Goal: Task Accomplishment & Management: Manage account settings

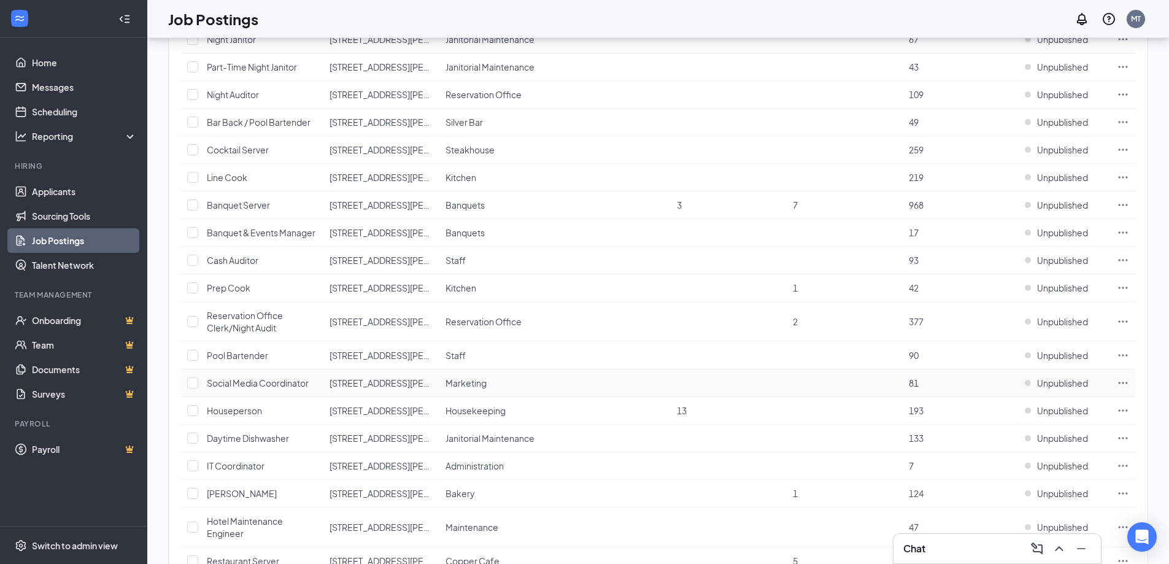
scroll to position [456, 0]
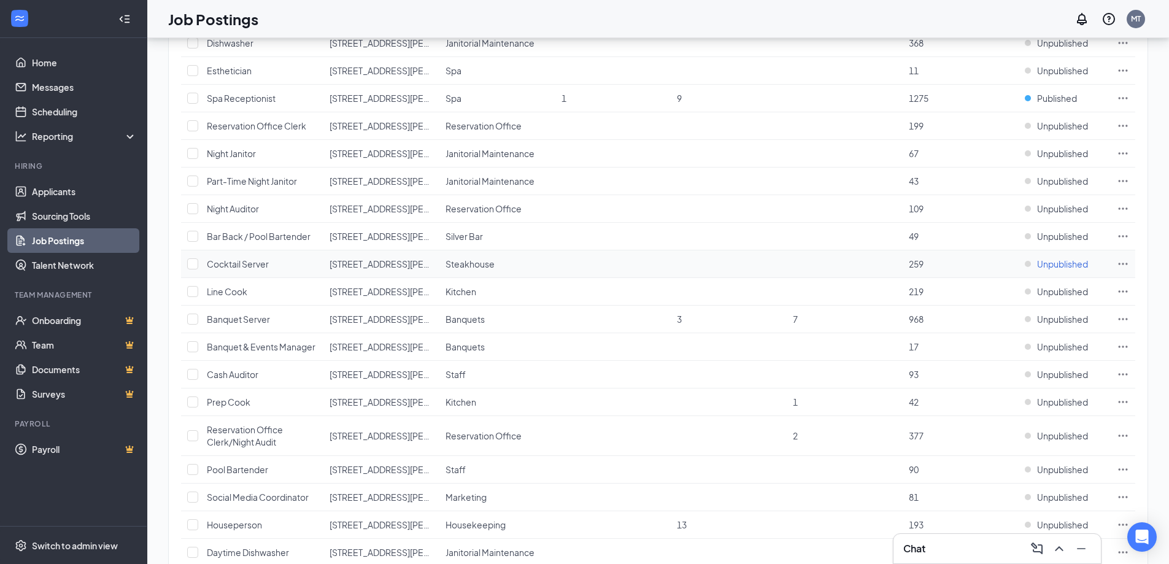
click at [1046, 264] on span "Unpublished" at bounding box center [1062, 264] width 51 height 12
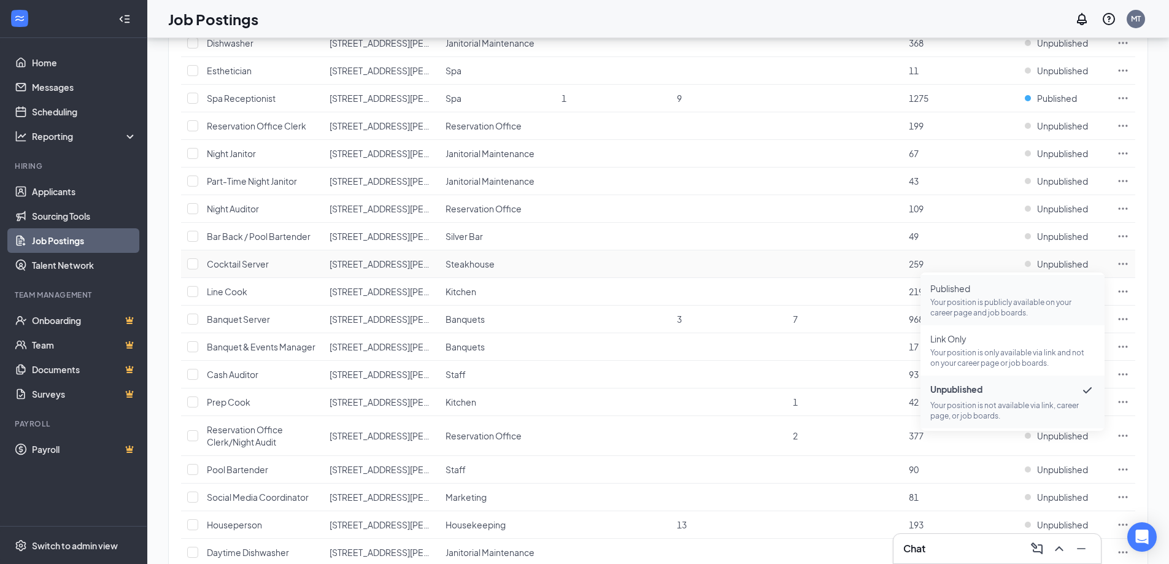
click at [944, 298] on p "Your position is publicly available on your career page and job boards." at bounding box center [1012, 307] width 164 height 21
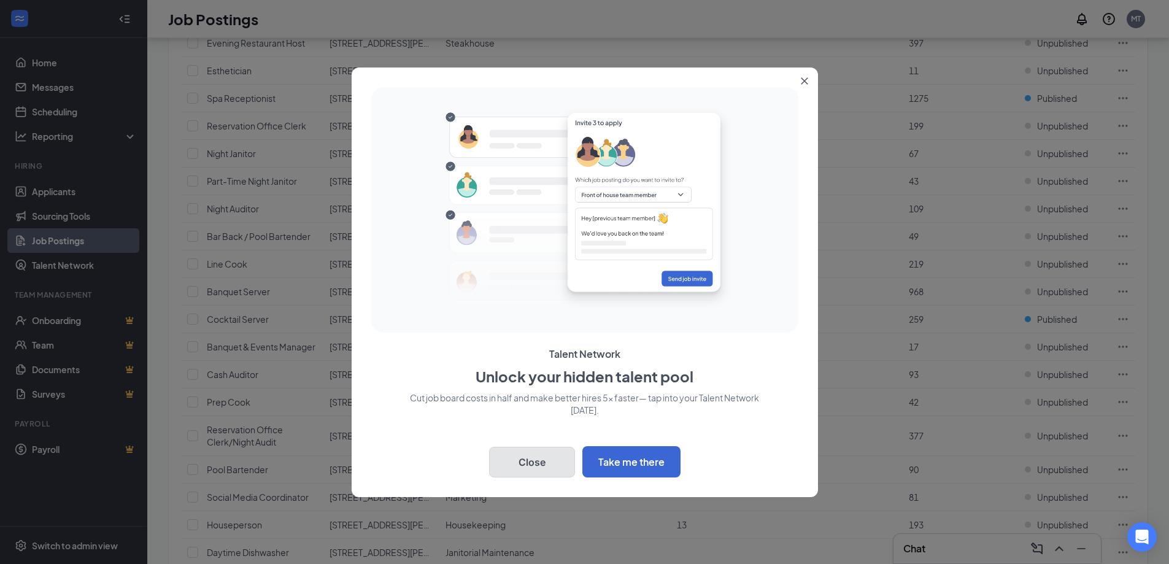
click at [529, 466] on button "Close" at bounding box center [532, 462] width 86 height 31
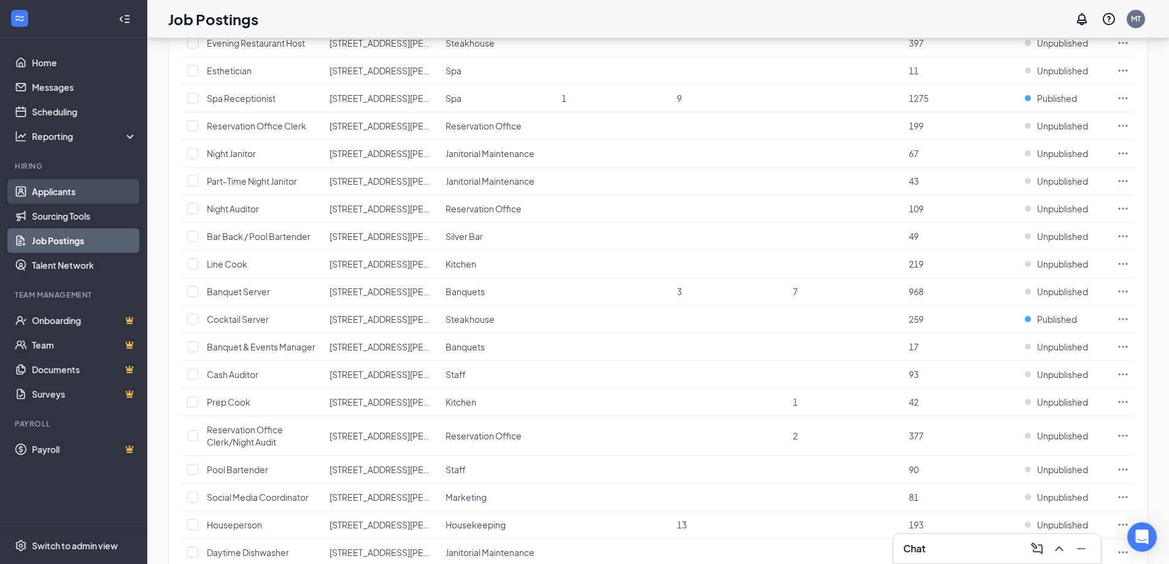
click at [53, 190] on link "Applicants" at bounding box center [84, 191] width 105 height 25
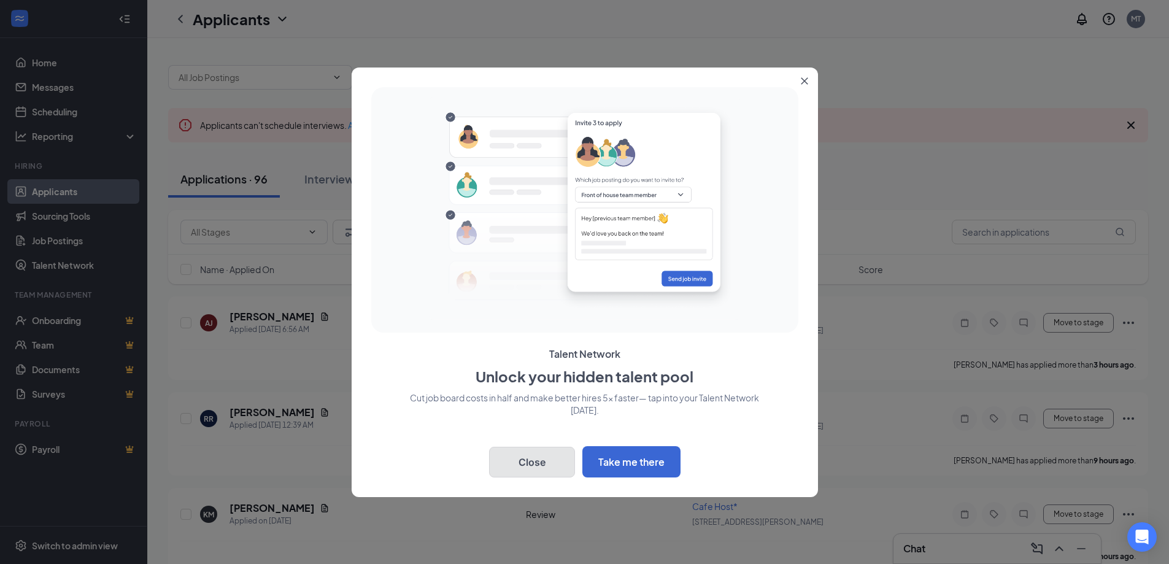
click at [530, 462] on button "Close" at bounding box center [532, 462] width 86 height 31
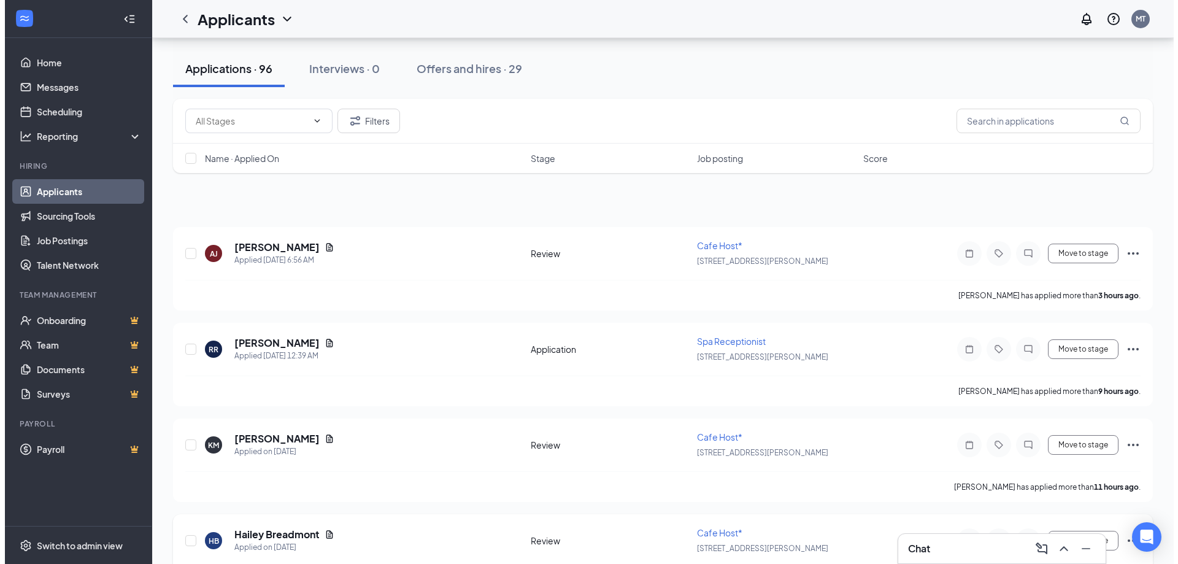
scroll to position [307, 0]
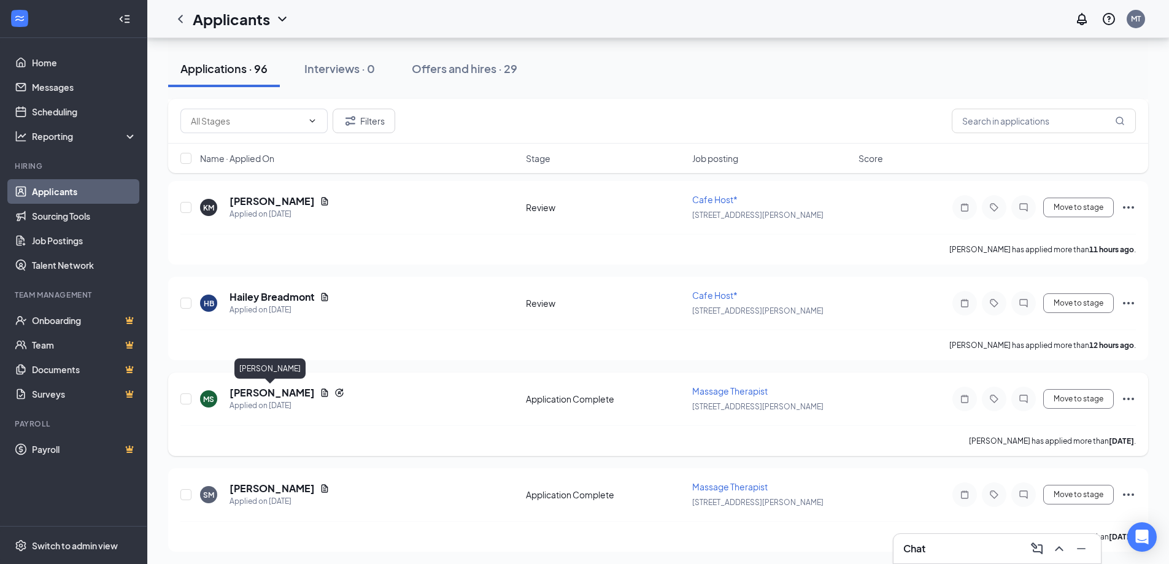
click at [270, 392] on h5 "[PERSON_NAME]" at bounding box center [271, 392] width 85 height 13
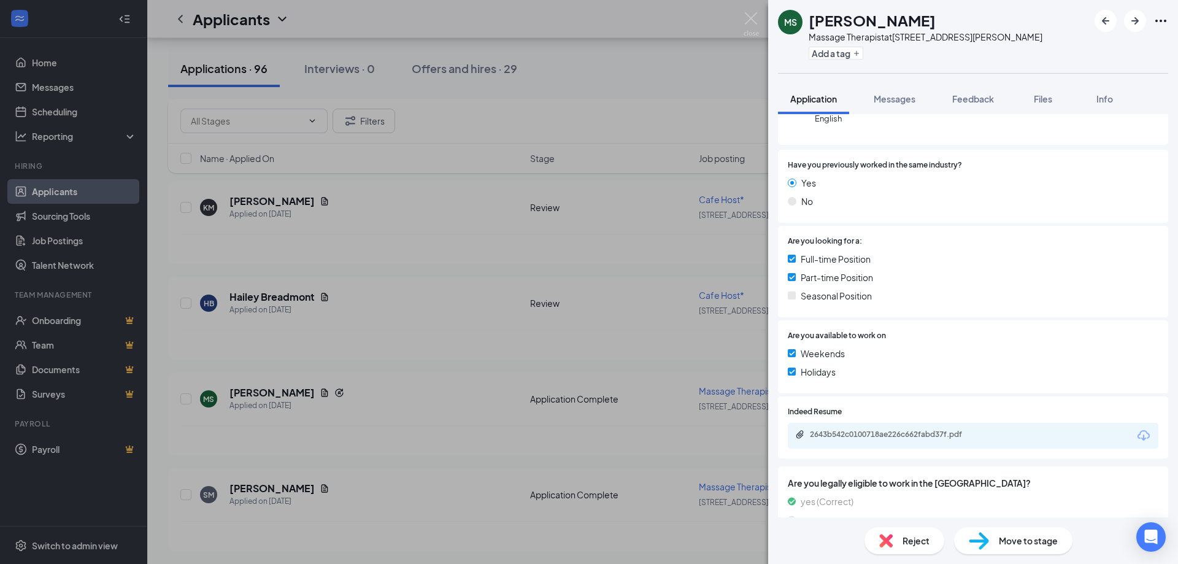
scroll to position [206, 0]
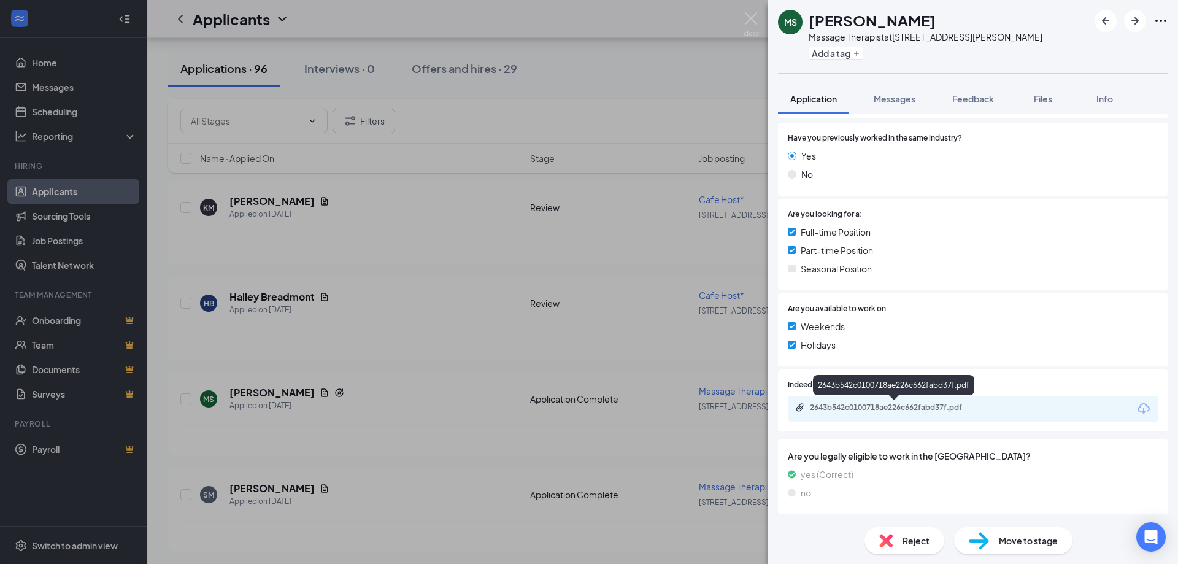
click at [822, 407] on div "2643b542c0100718ae226c662fabd37f.pdf" at bounding box center [896, 407] width 172 height 10
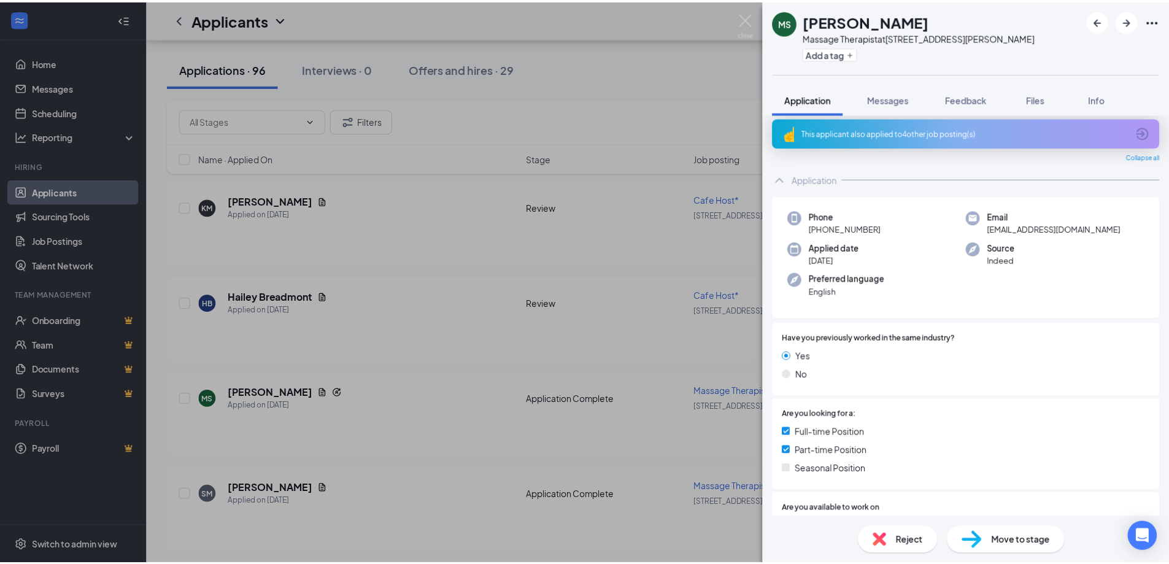
scroll to position [0, 0]
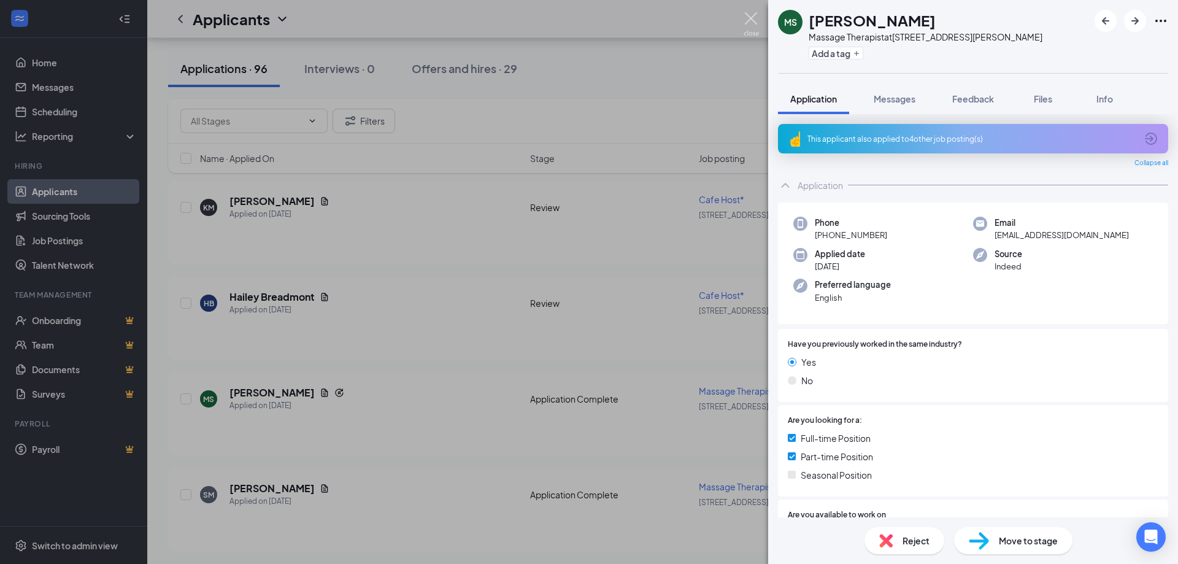
click at [749, 17] on img at bounding box center [751, 24] width 15 height 24
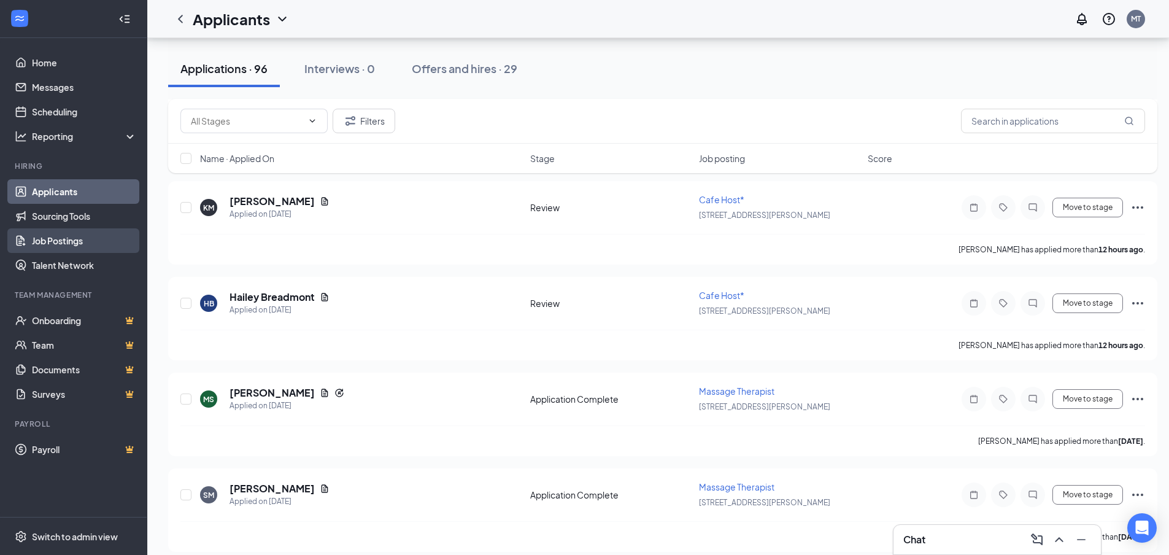
click at [60, 238] on link "Job Postings" at bounding box center [84, 240] width 105 height 25
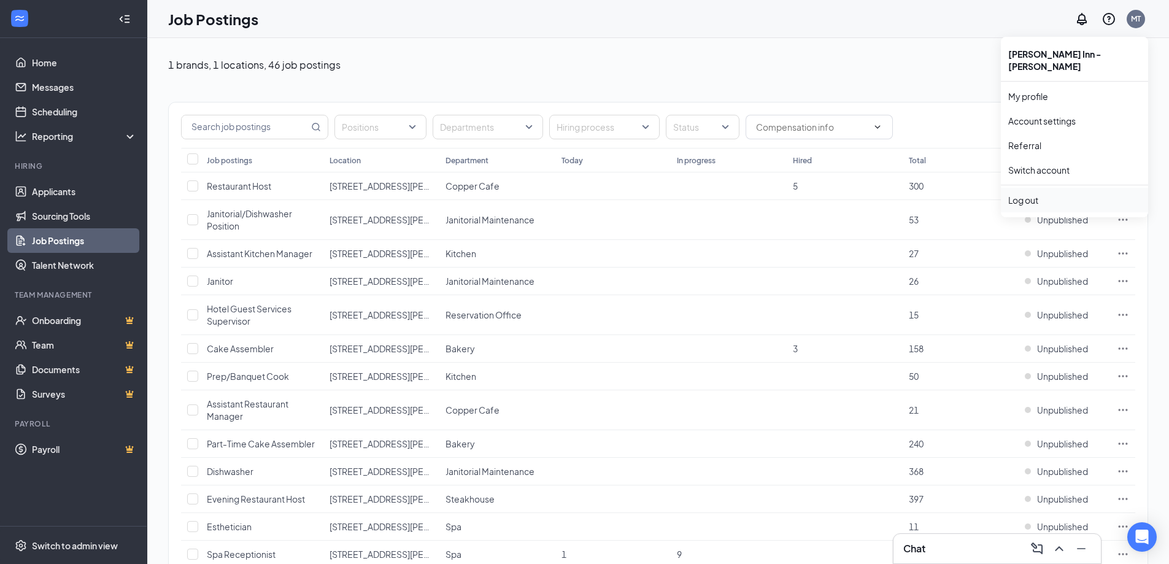
click at [1025, 194] on div "Log out" at bounding box center [1074, 200] width 133 height 12
